Goal: Transaction & Acquisition: Purchase product/service

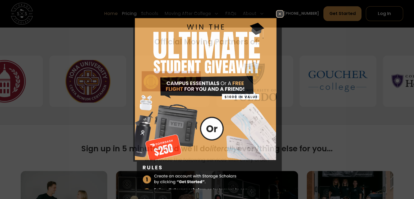
scroll to position [299, 0]
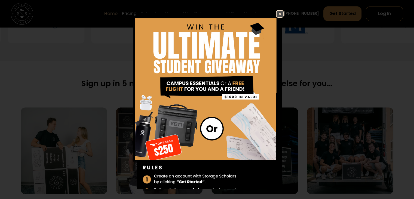
click at [276, 13] on img at bounding box center [279, 14] width 7 height 7
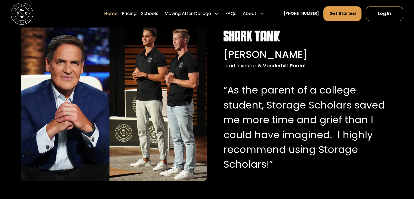
scroll to position [517, 0]
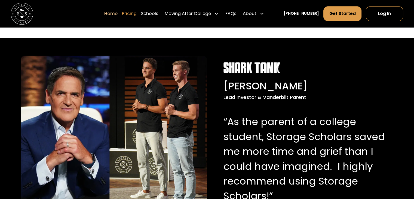
click at [137, 14] on link "Pricing" at bounding box center [129, 13] width 15 height 15
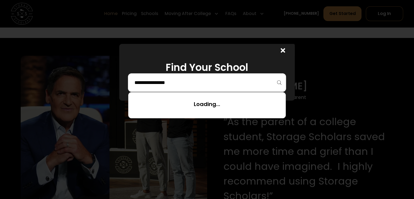
click at [175, 83] on input "search" at bounding box center [207, 82] width 146 height 9
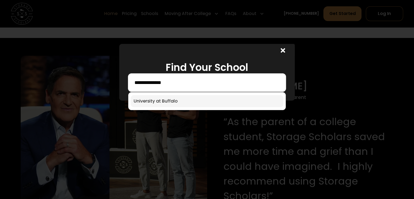
type input "**********"
click at [161, 99] on link at bounding box center [207, 101] width 152 height 12
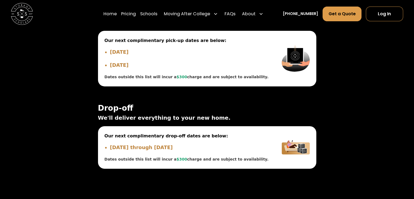
scroll to position [1778, 0]
